Goal: Task Accomplishment & Management: Complete application form

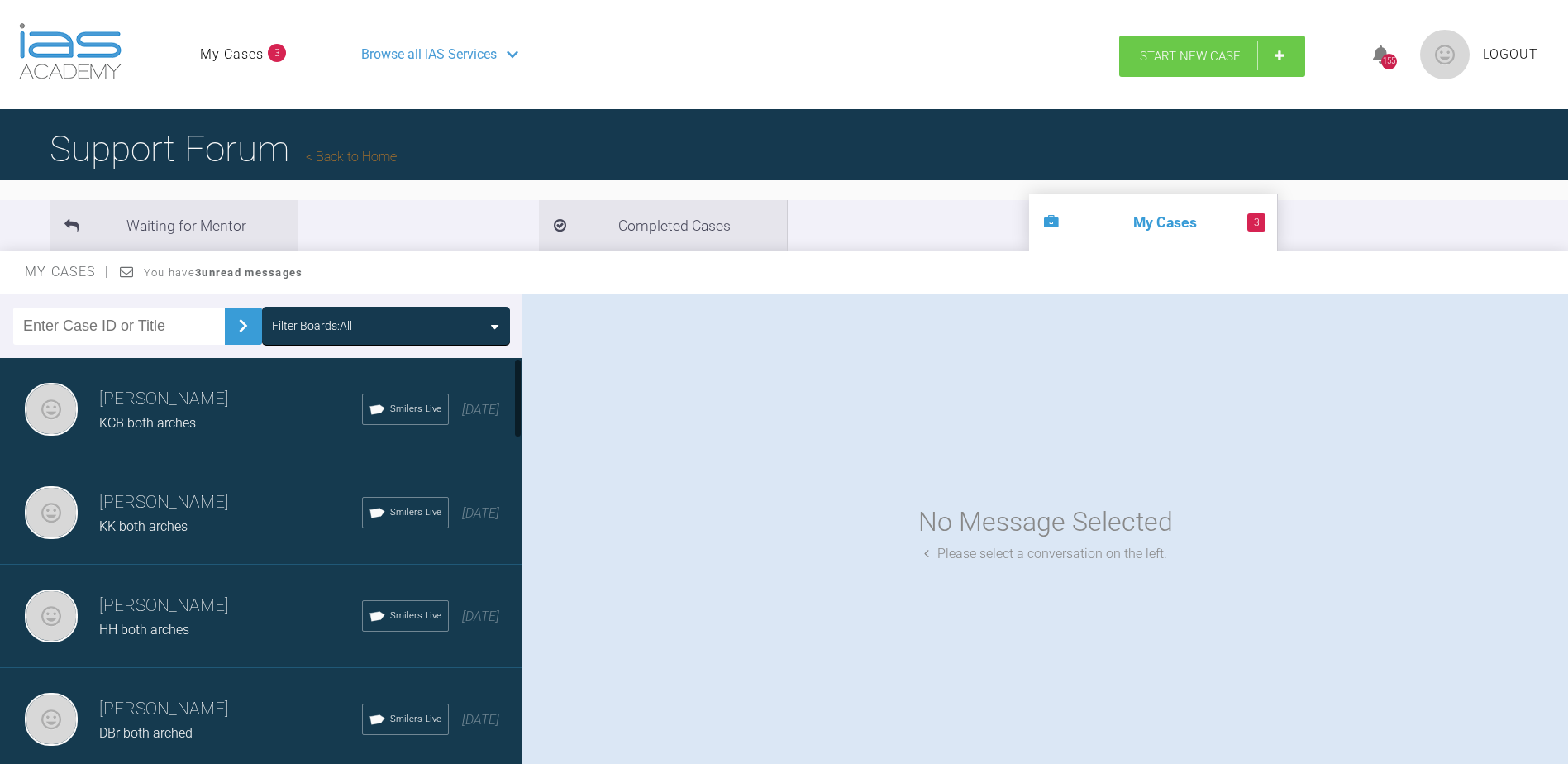
click at [1156, 56] on span "Start New Case" at bounding box center [1190, 56] width 101 height 15
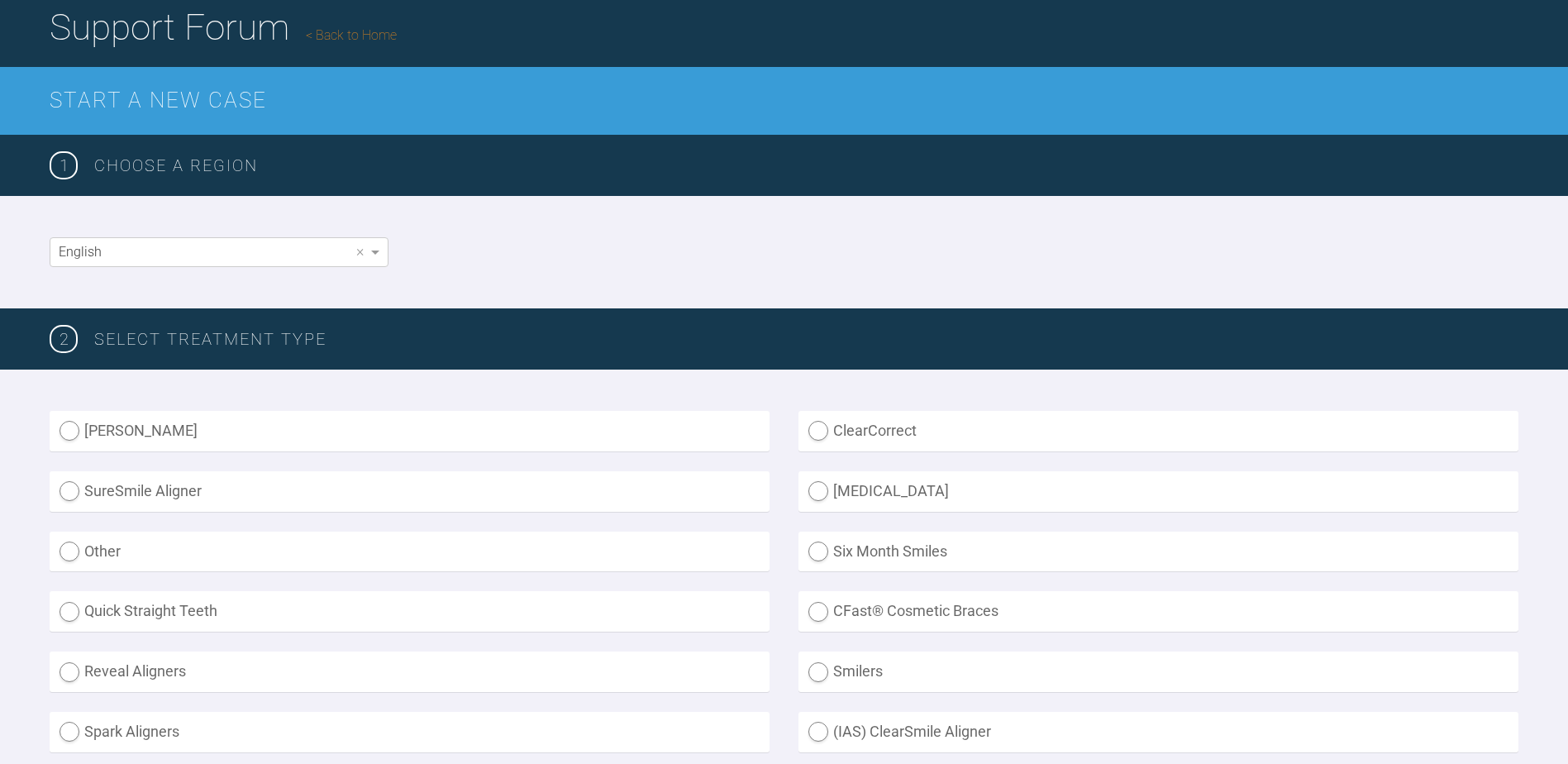
scroll to position [248, 0]
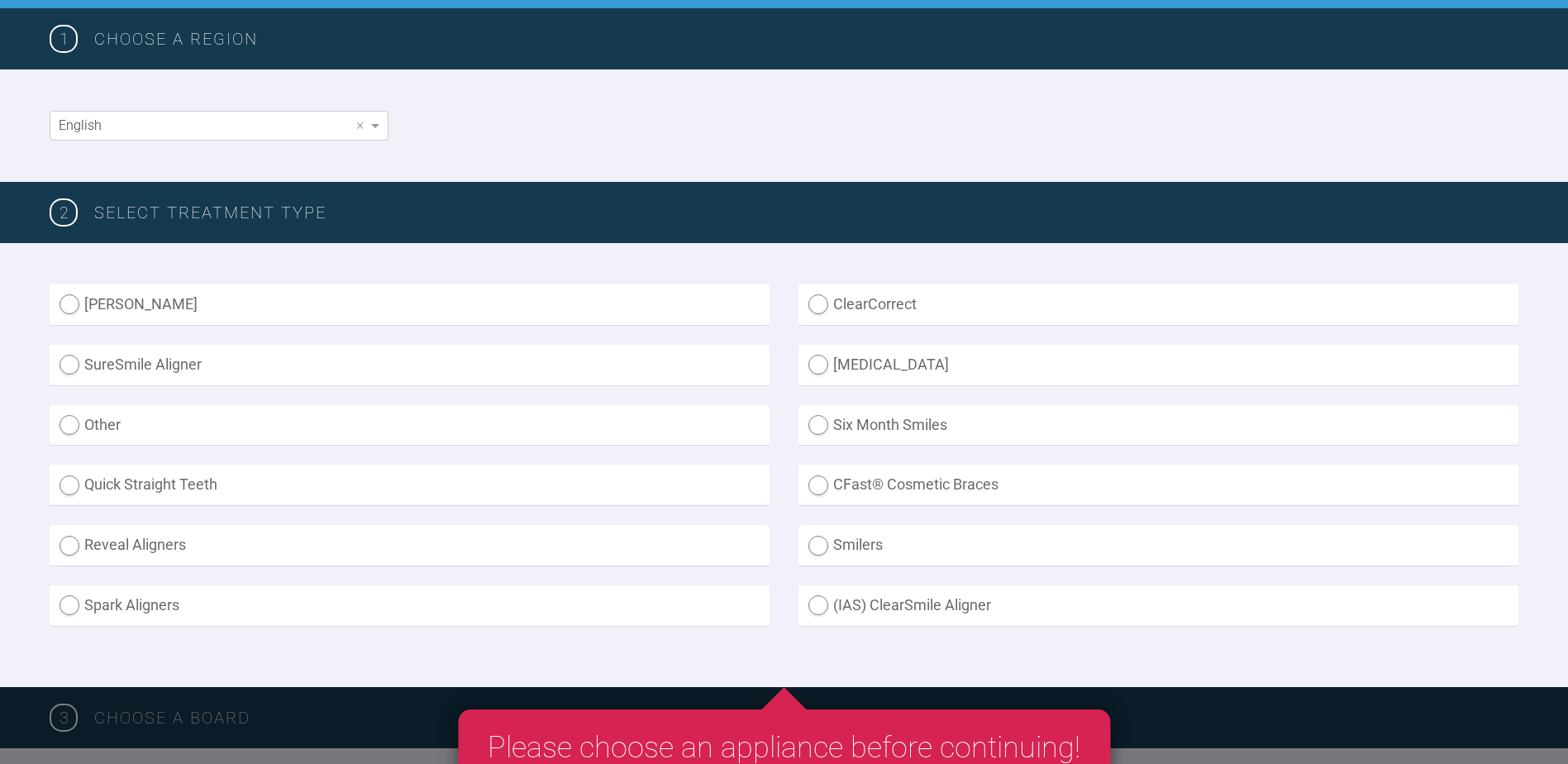
click at [815, 543] on label "Smilers" at bounding box center [1157, 544] width 719 height 40
radio input "true"
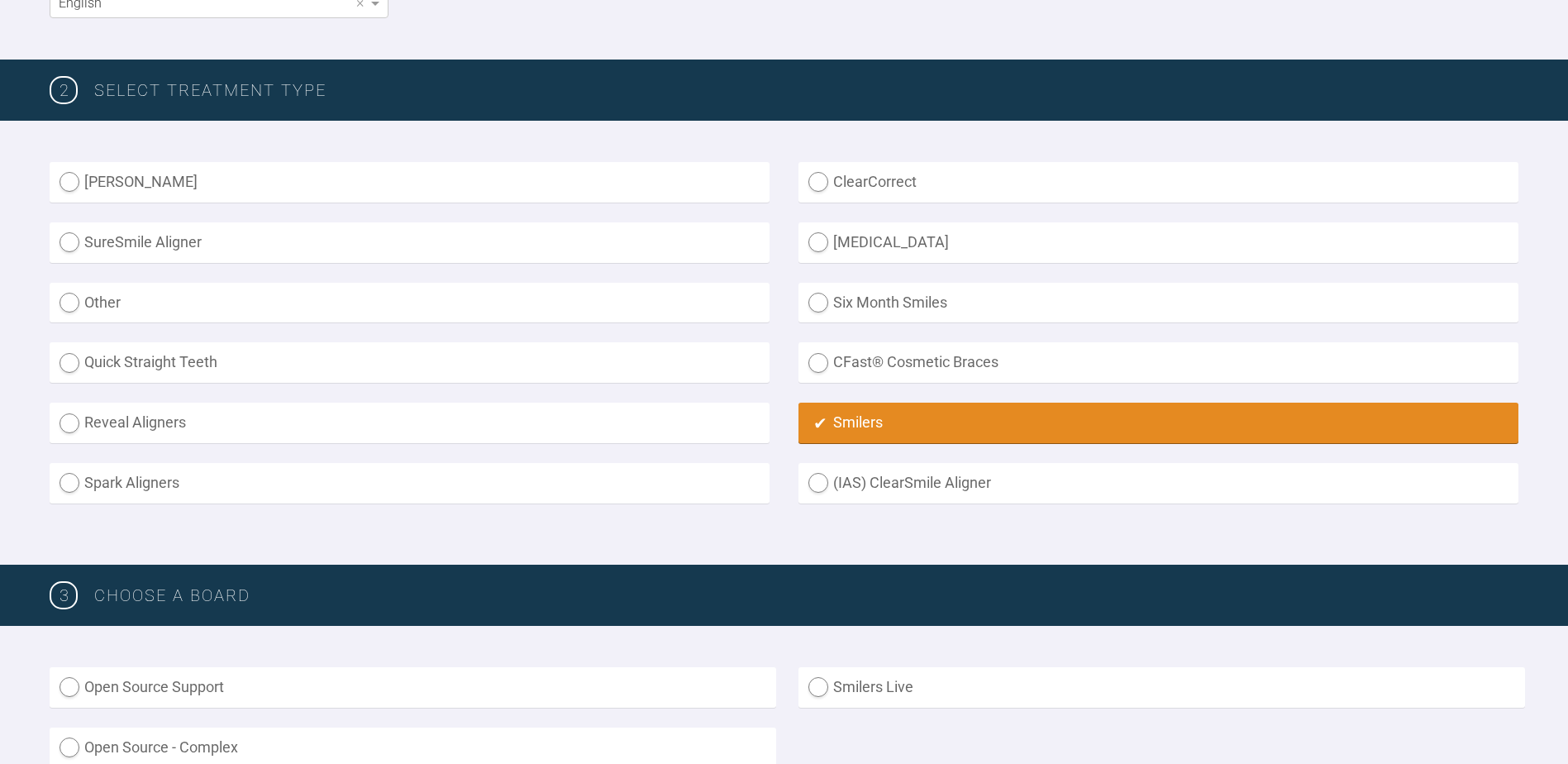
scroll to position [578, 0]
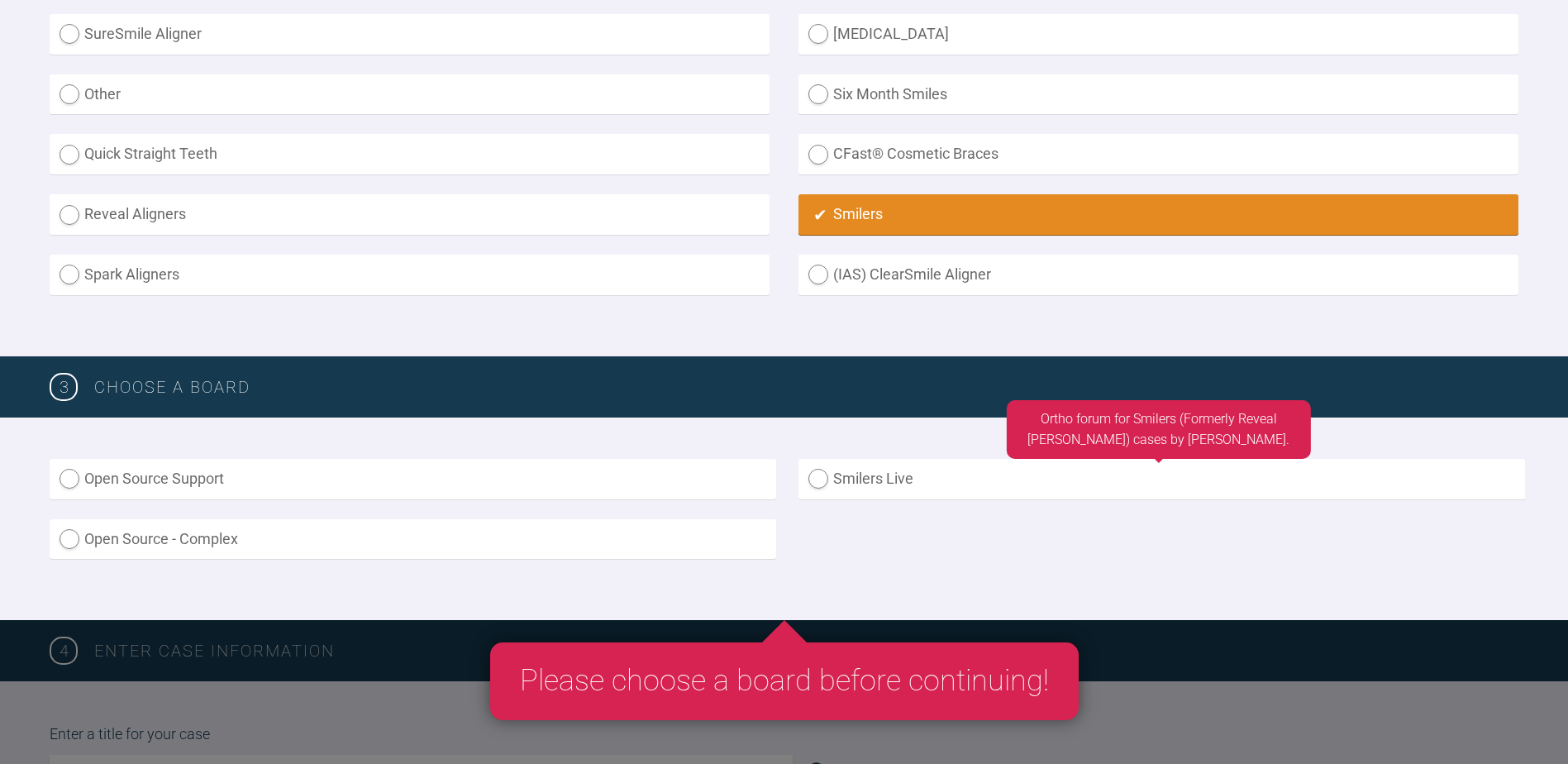
click at [808, 483] on label "Smilers Live" at bounding box center [1161, 478] width 726 height 40
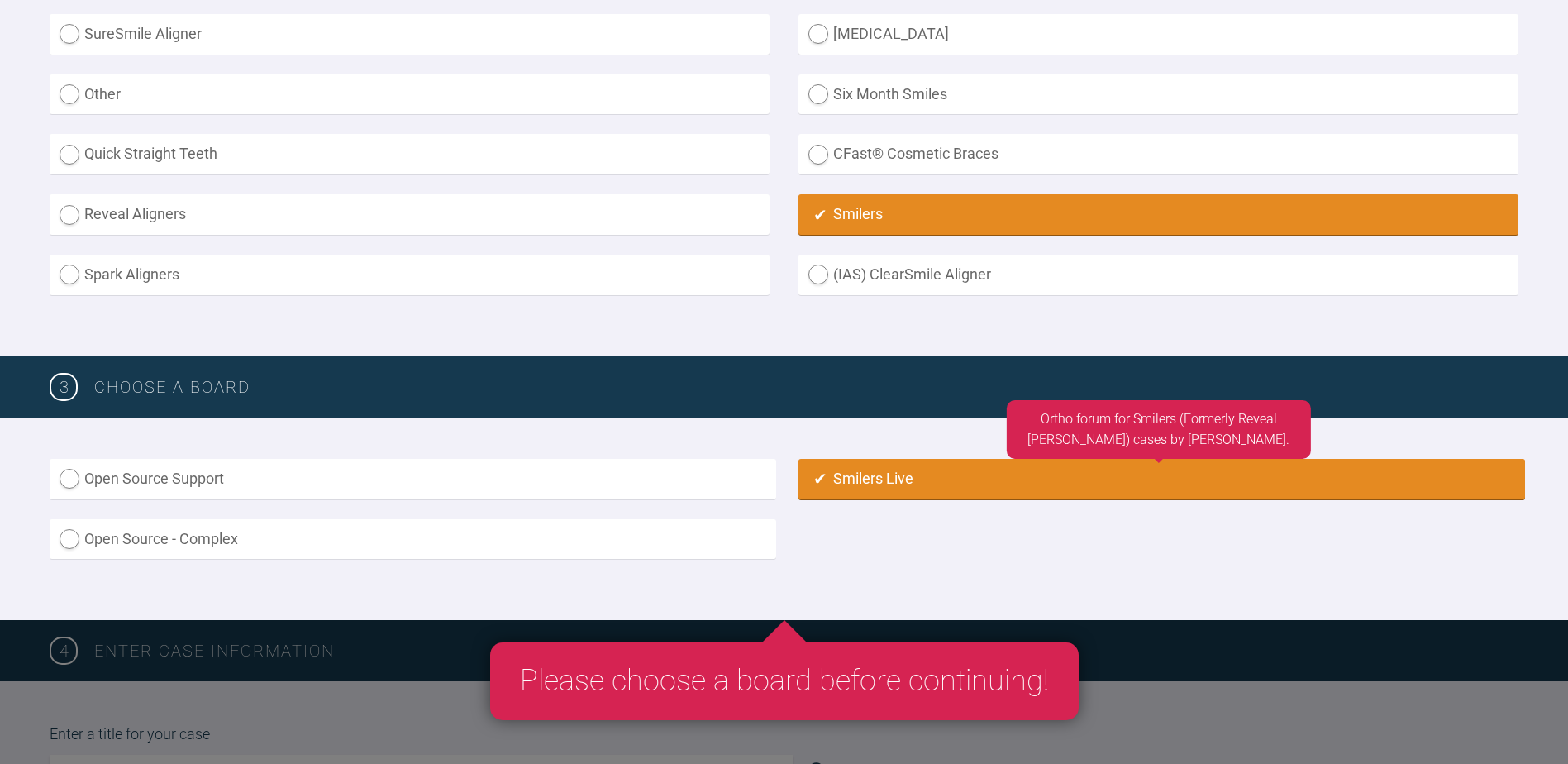
radio input "true"
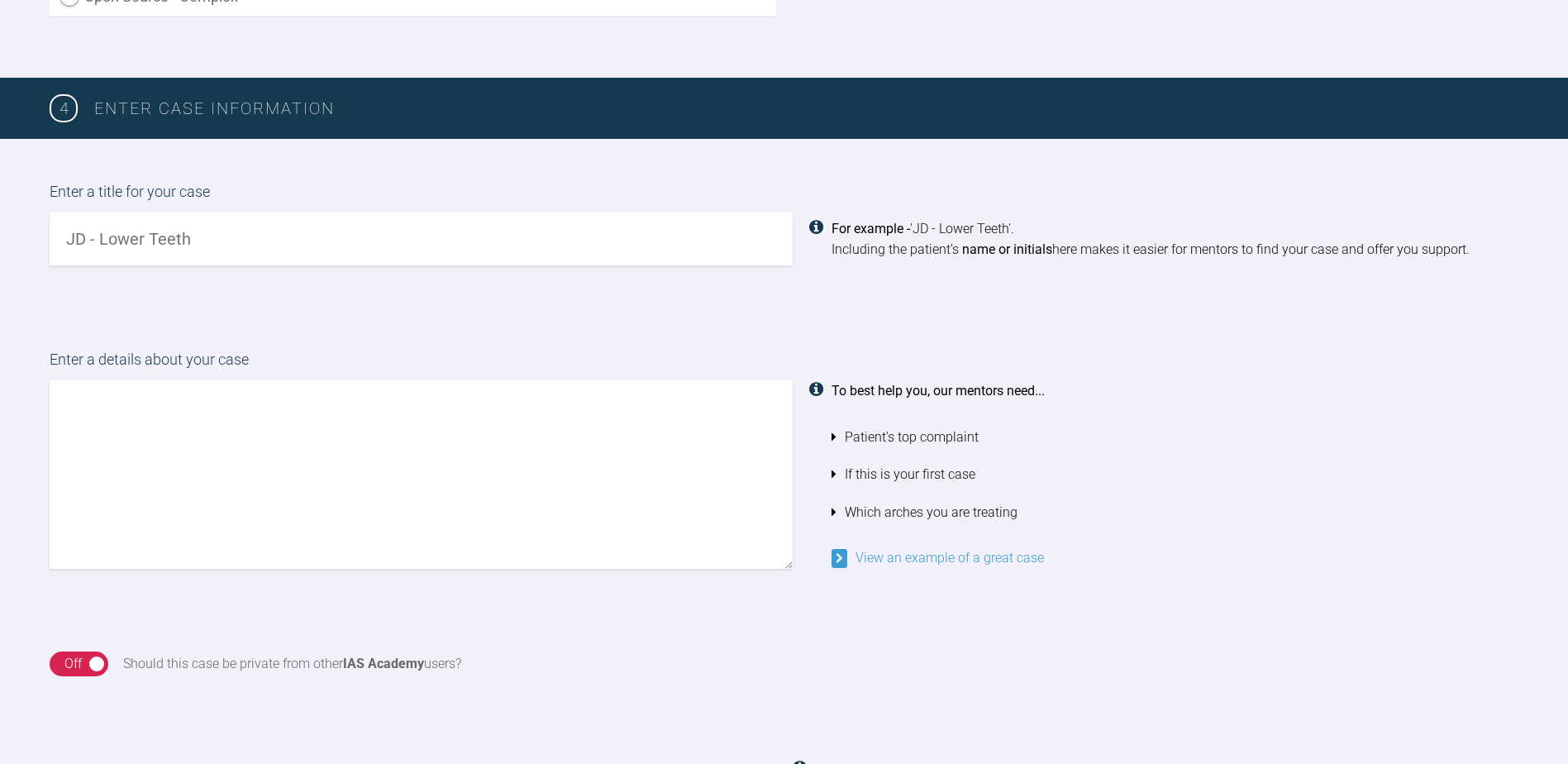
scroll to position [1122, 0]
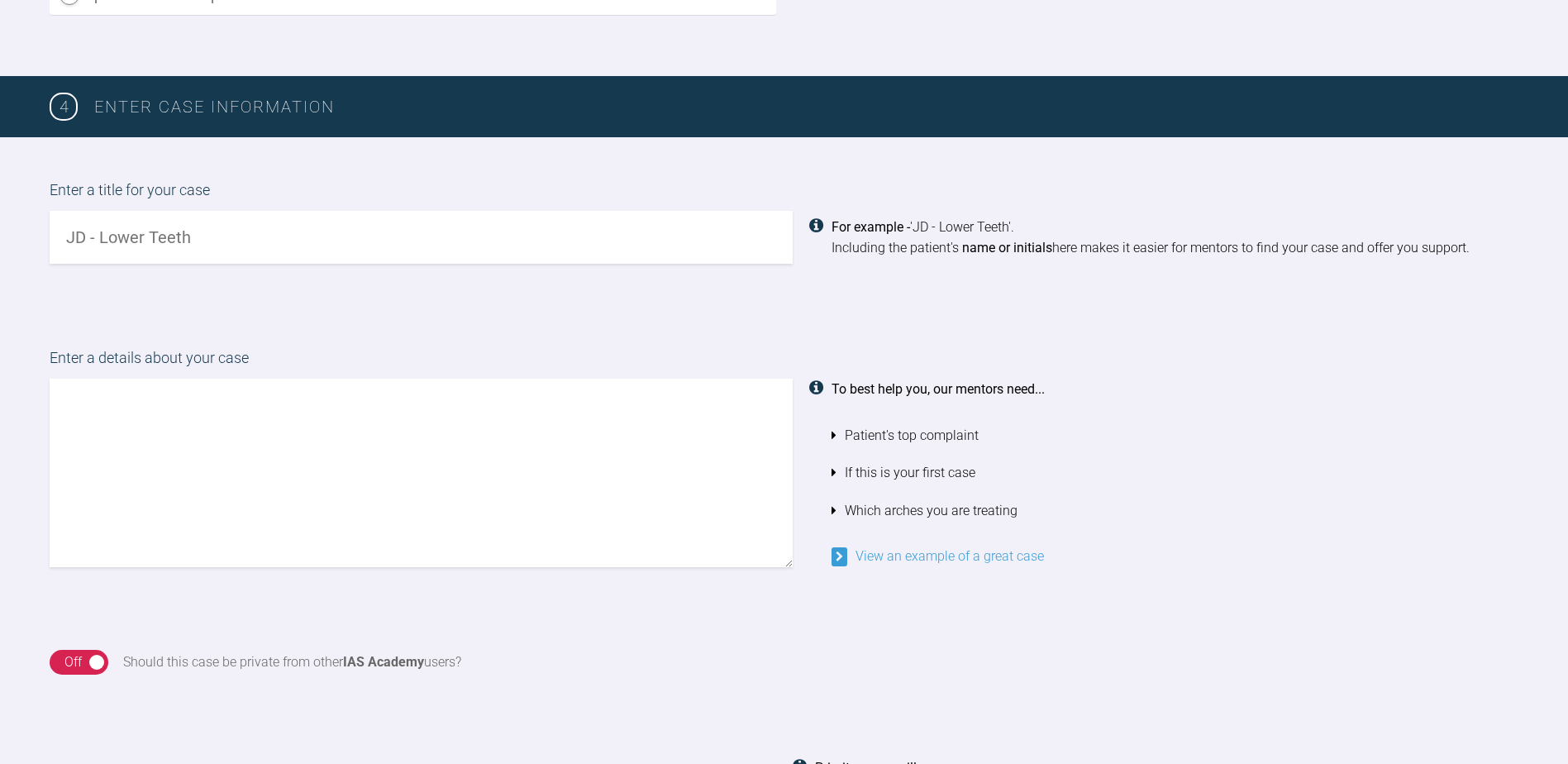
click at [246, 233] on input "text" at bounding box center [421, 237] width 743 height 53
type input "SmN both arches"
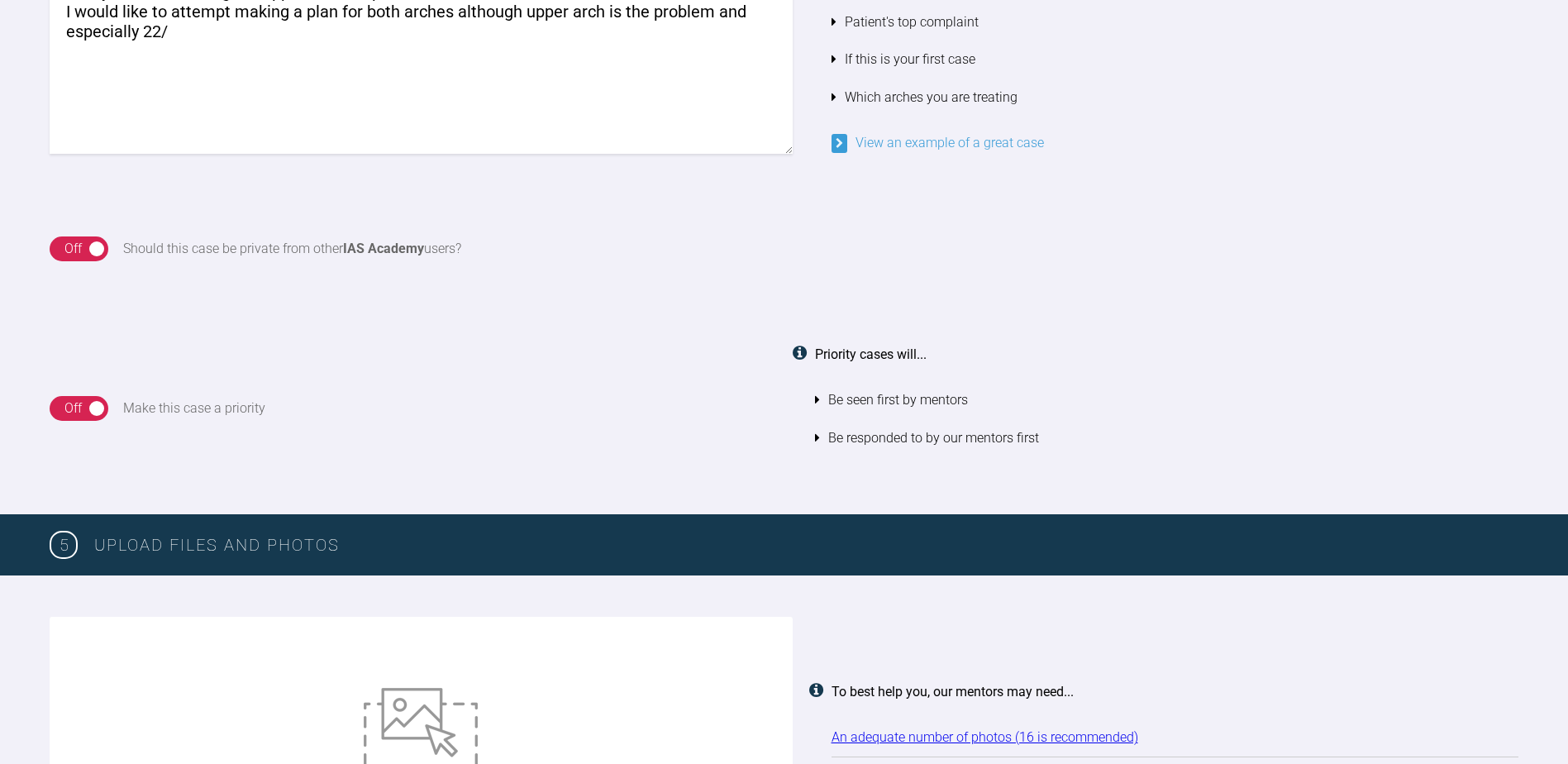
scroll to position [1949, 0]
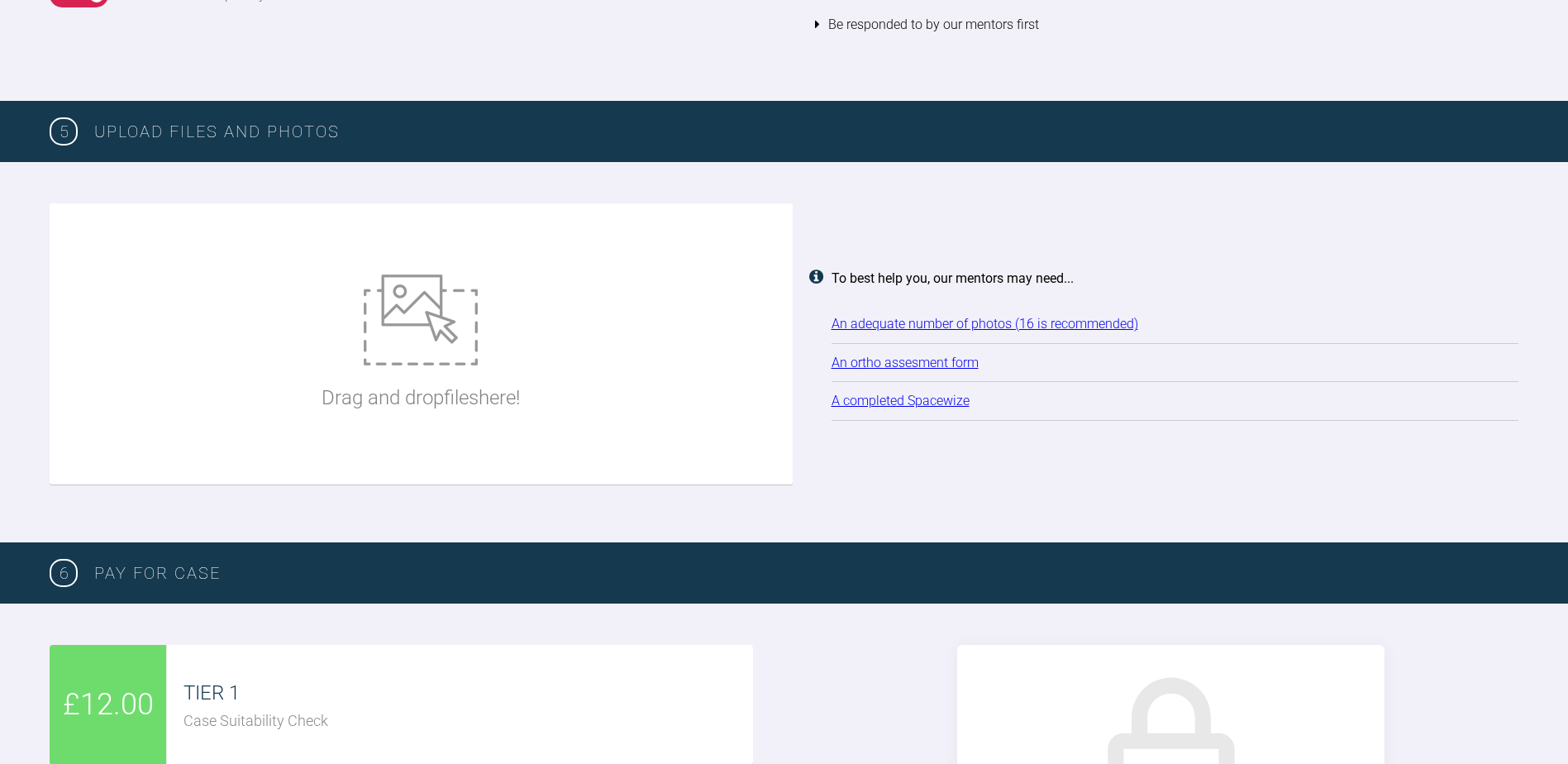
type textarea "Tricky case with triangular upper arch shape and class 3 sceletal with crossibi…"
click at [411, 302] on img at bounding box center [420, 320] width 114 height 91
type input "C:\fakepath\IMG_8957.jpg"
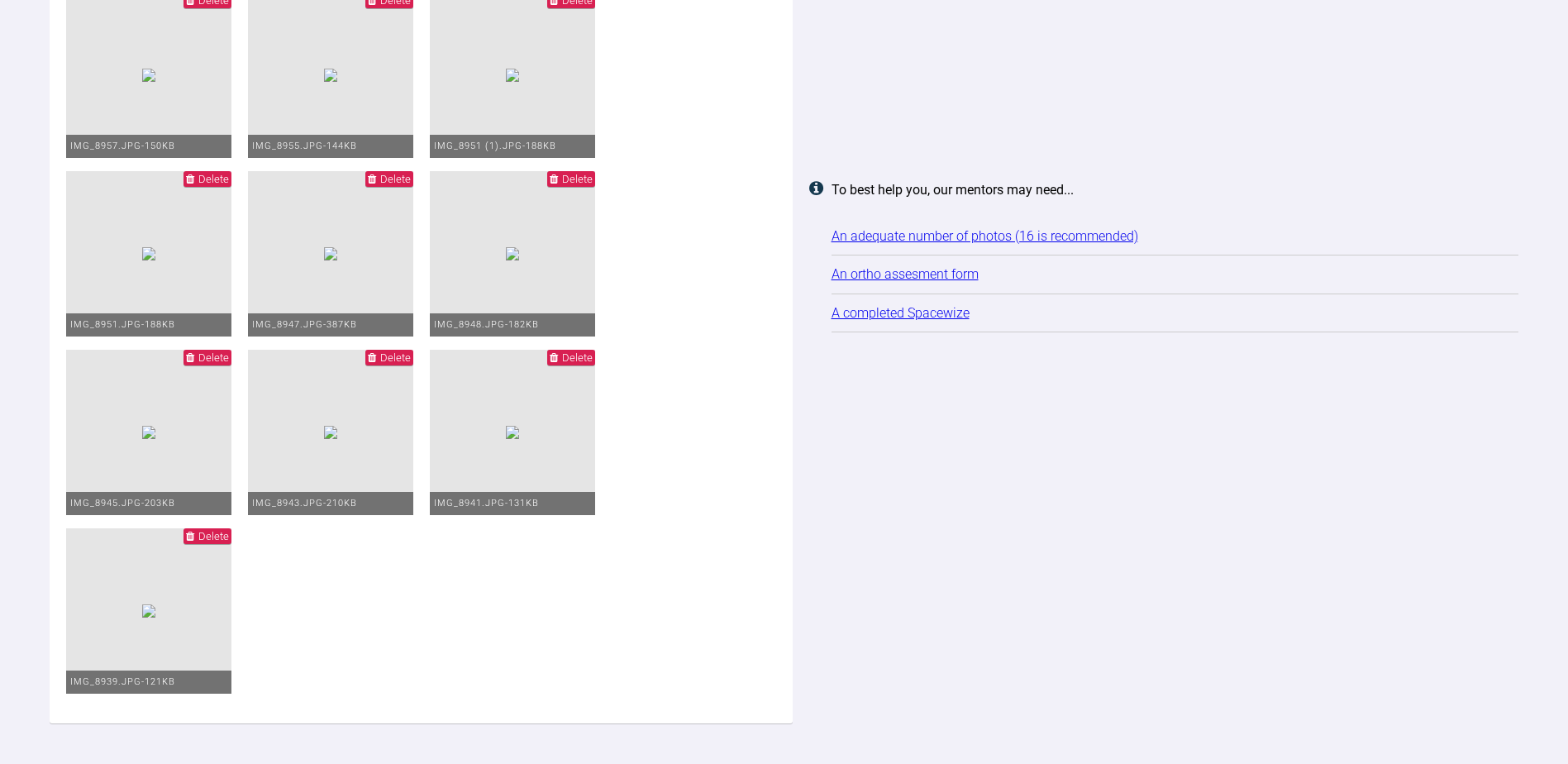
scroll to position [2362, 0]
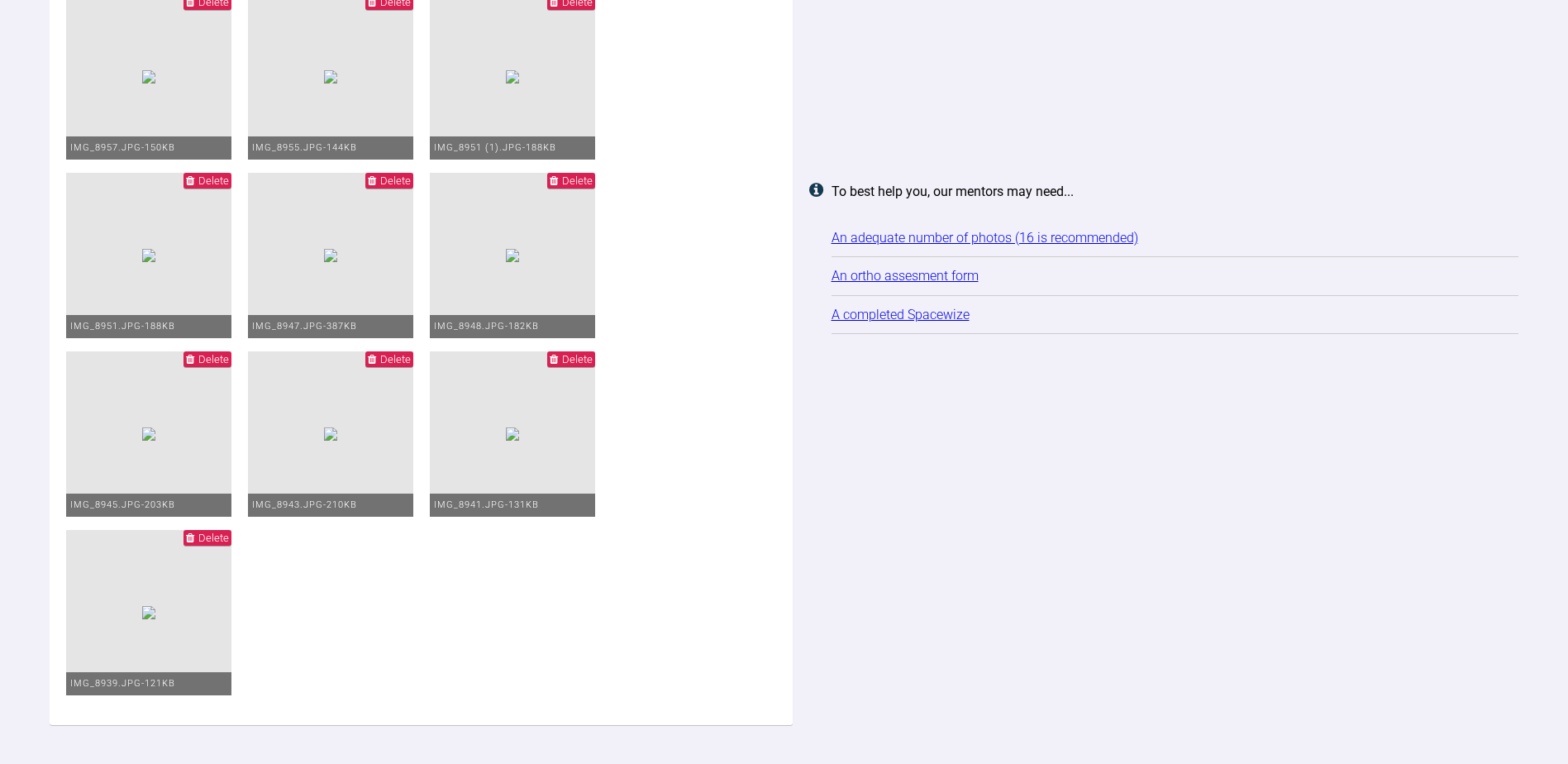
click at [890, 275] on link "An ortho assesment form" at bounding box center [905, 275] width 147 height 15
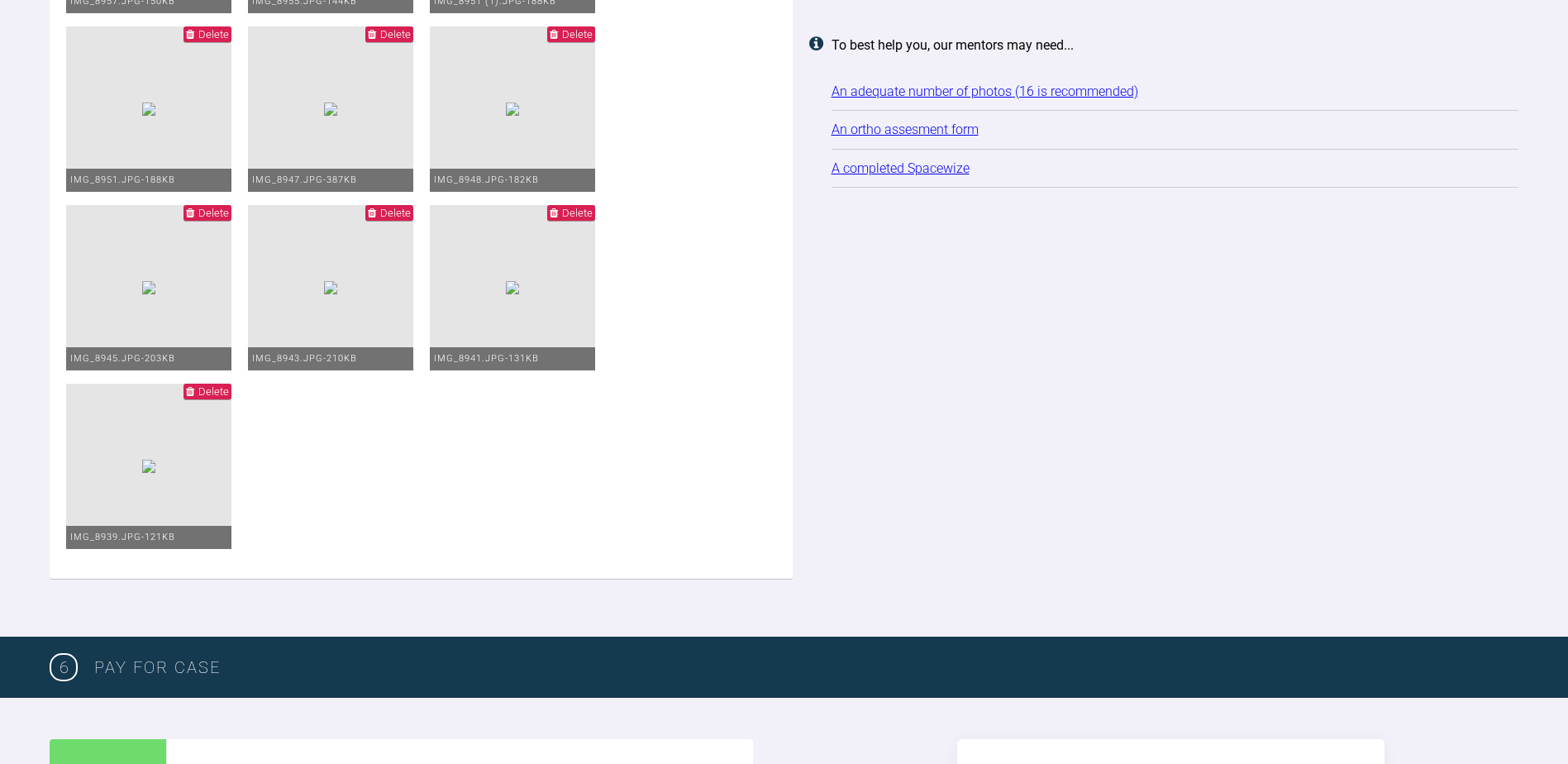
scroll to position [2692, 0]
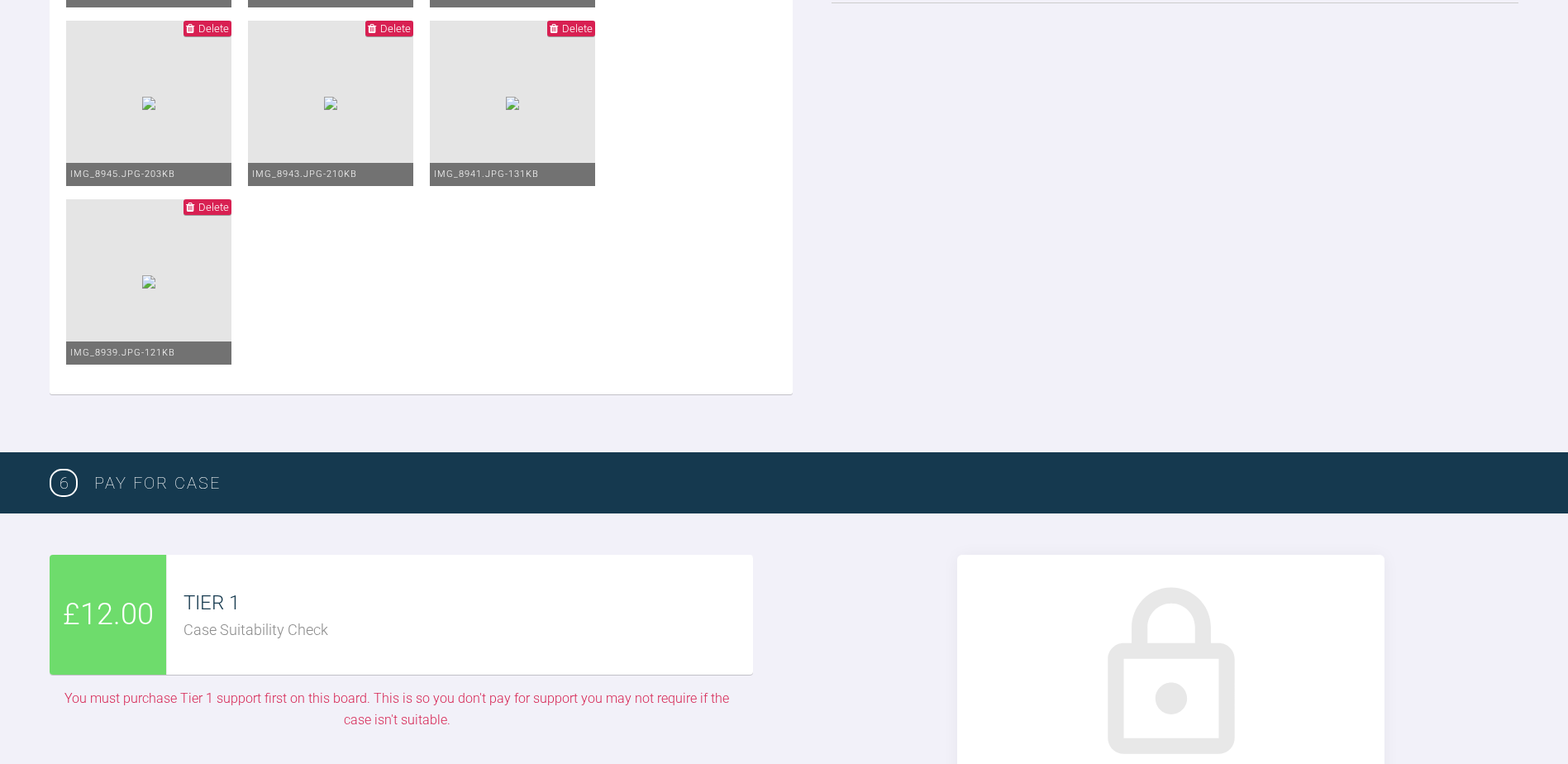
drag, startPoint x: 426, startPoint y: 267, endPoint x: 358, endPoint y: 285, distance: 70.3
click at [358, 285] on ul "Delete IMG_8957.jpg - 150KB Delete IMG_8955.jpg - 144KB Delete IMG_8951 (1).jpg…" at bounding box center [421, 21] width 710 height 714
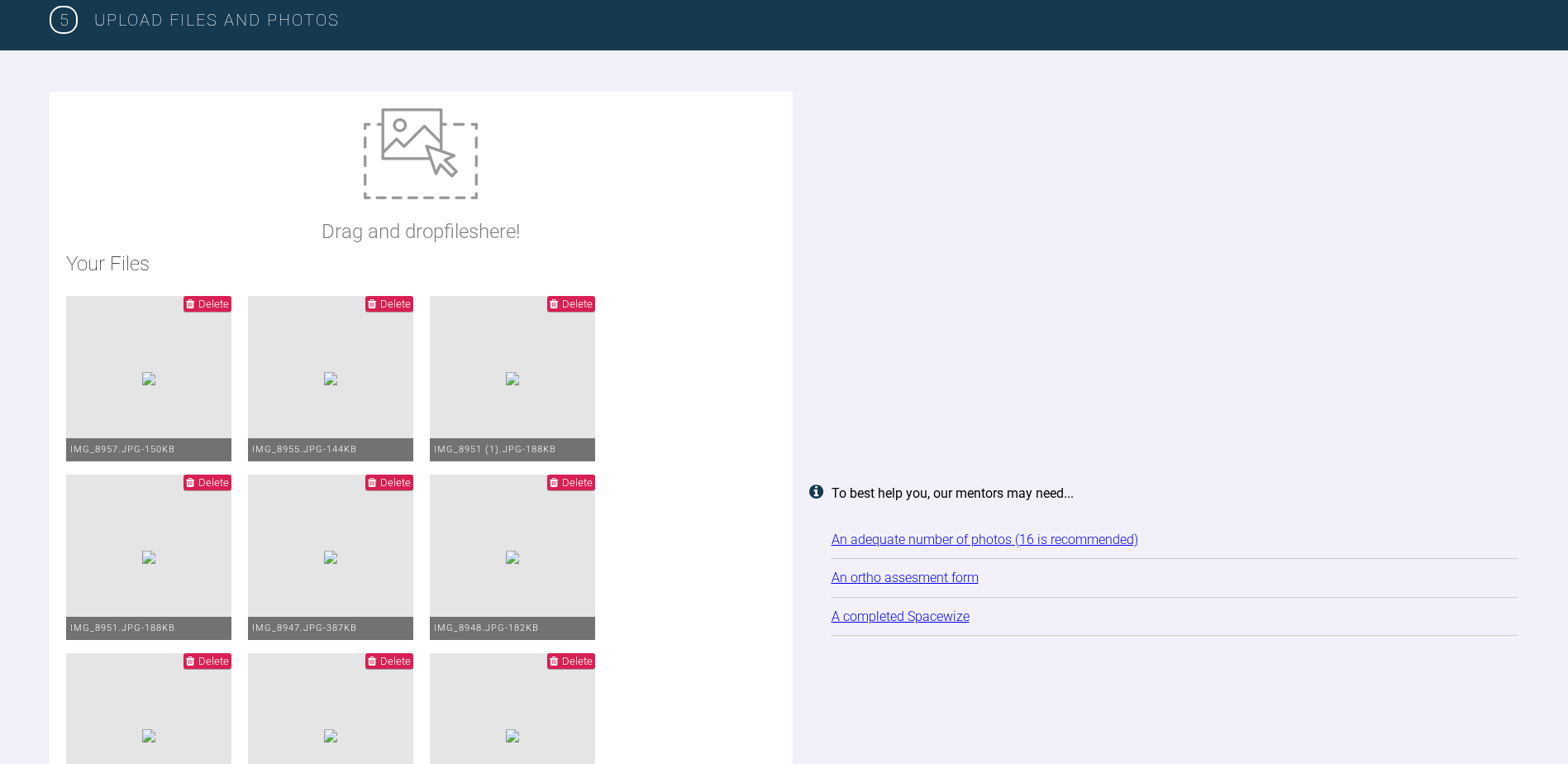
scroll to position [1949, 0]
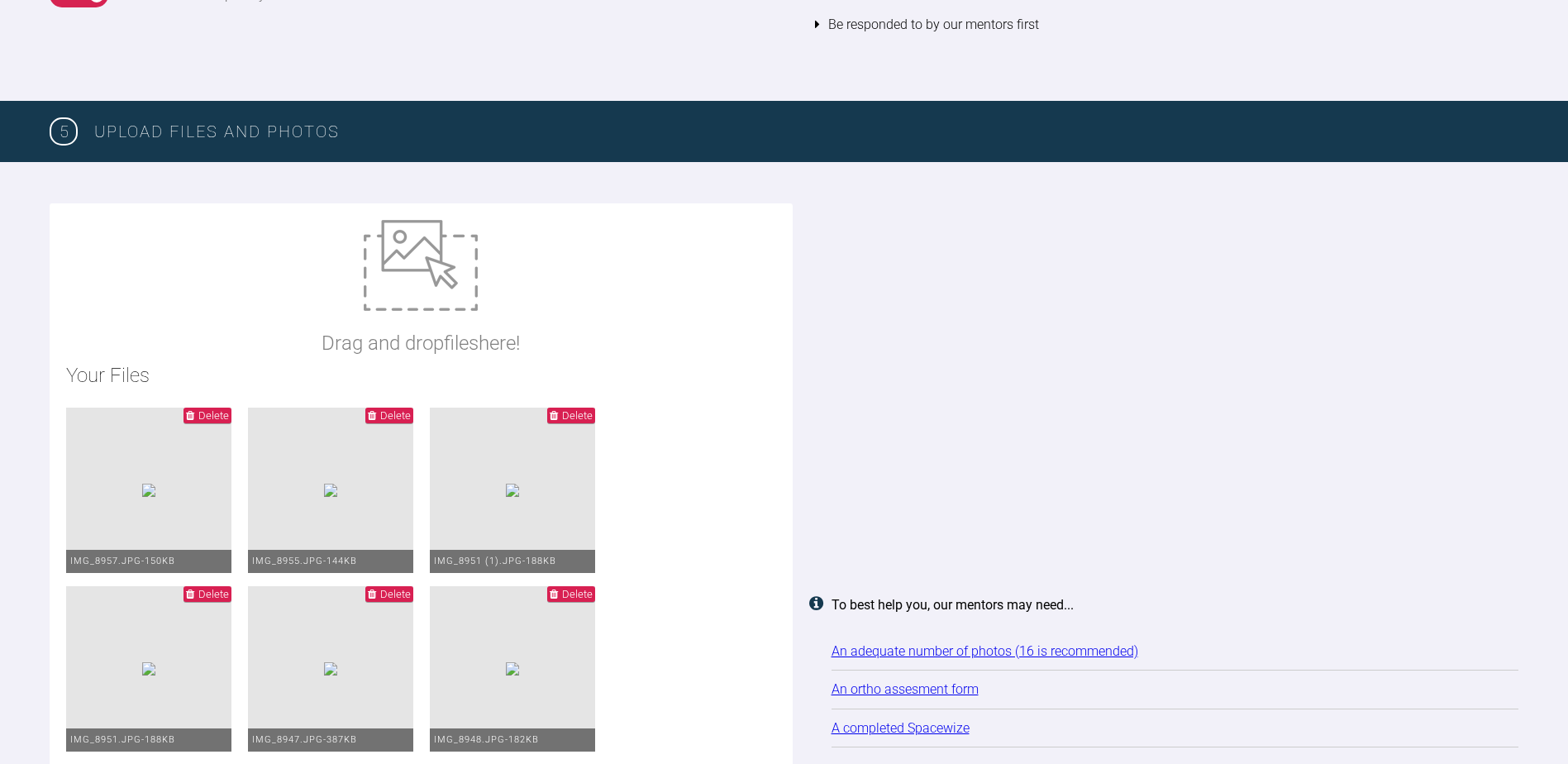
click at [451, 277] on img at bounding box center [420, 265] width 114 height 91
type input "C:\fakepath\[PERSON_NAME] ortho assessment.pdf"
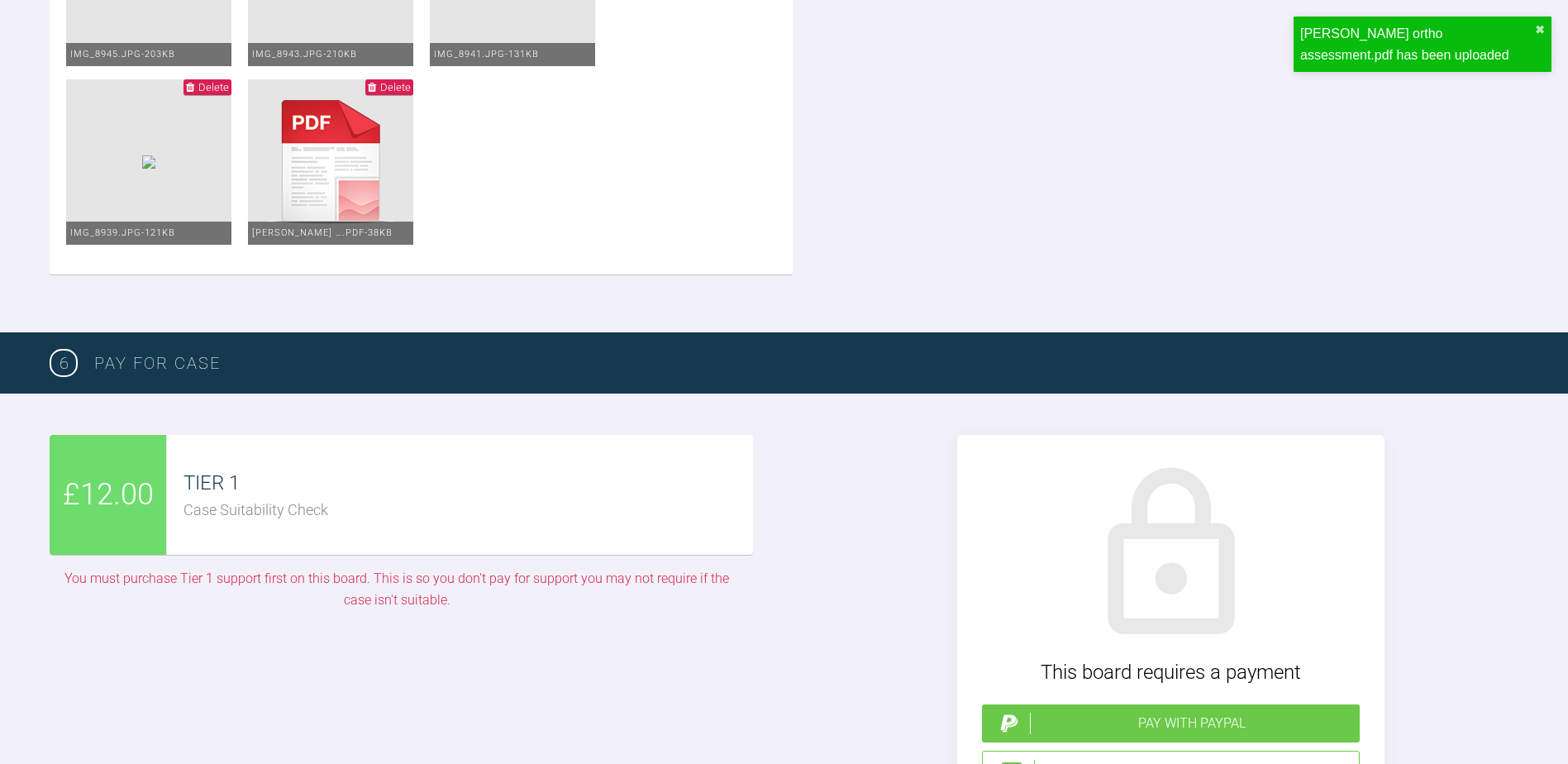
scroll to position [2941, 0]
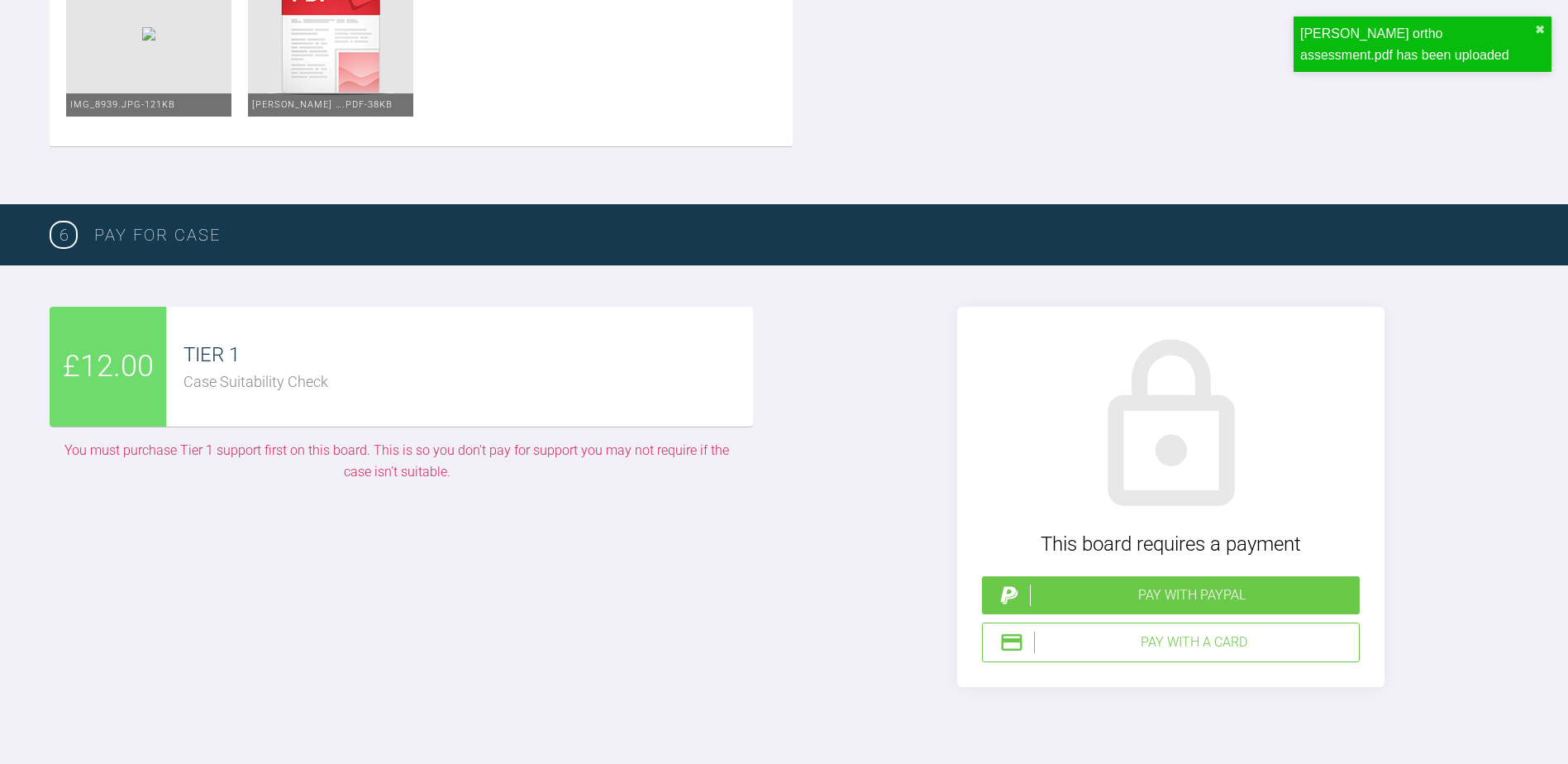
click at [1176, 638] on div "Pay with a Card" at bounding box center [1193, 642] width 318 height 21
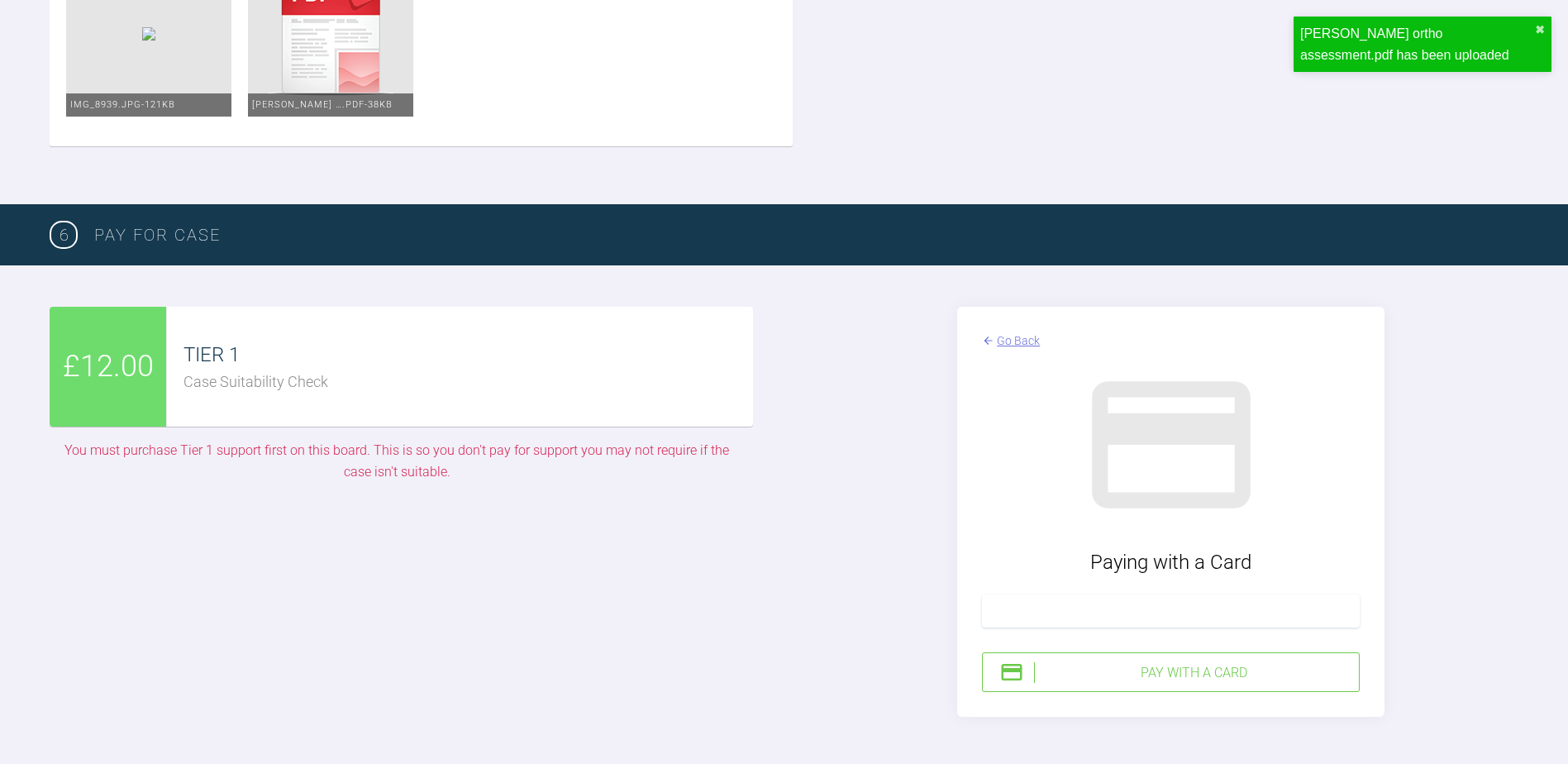
click at [1414, 569] on div "Go Back Paying with a Card Pay with a Card" at bounding box center [1171, 511] width 695 height 410
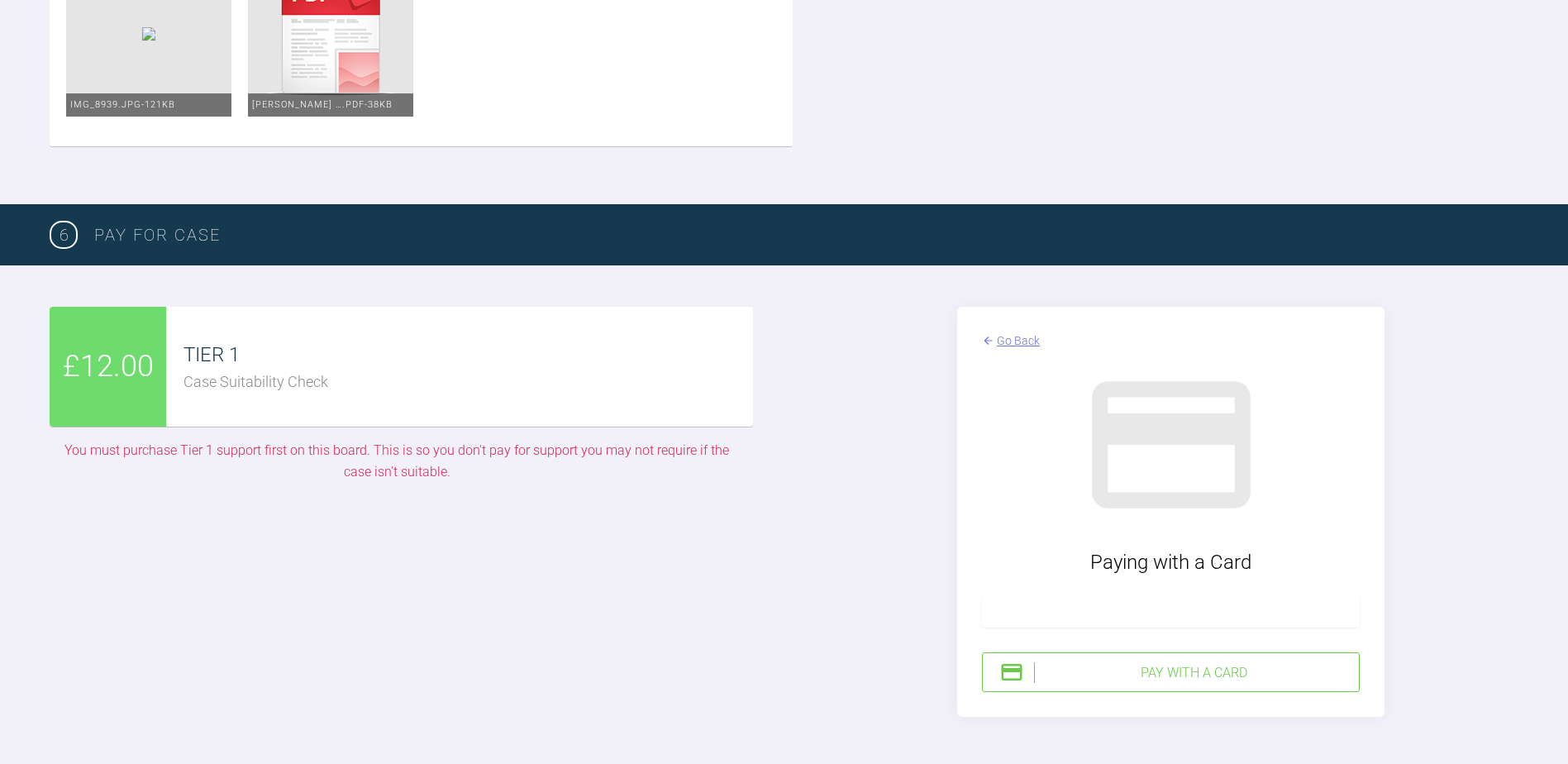
click at [1233, 673] on div "Pay with a Card" at bounding box center [1193, 672] width 318 height 21
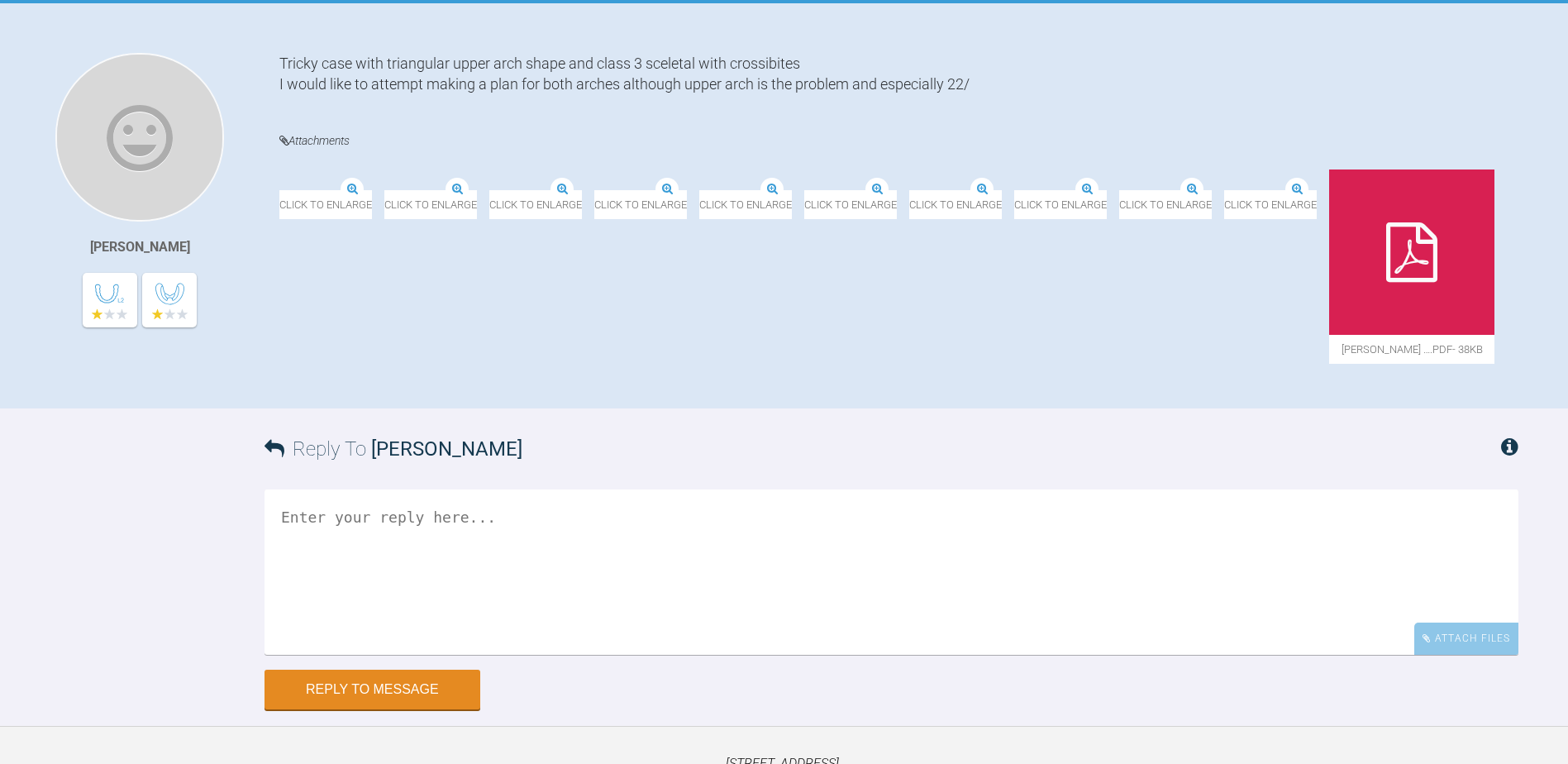
scroll to position [341, 0]
